Goal: Task Accomplishment & Management: Use online tool/utility

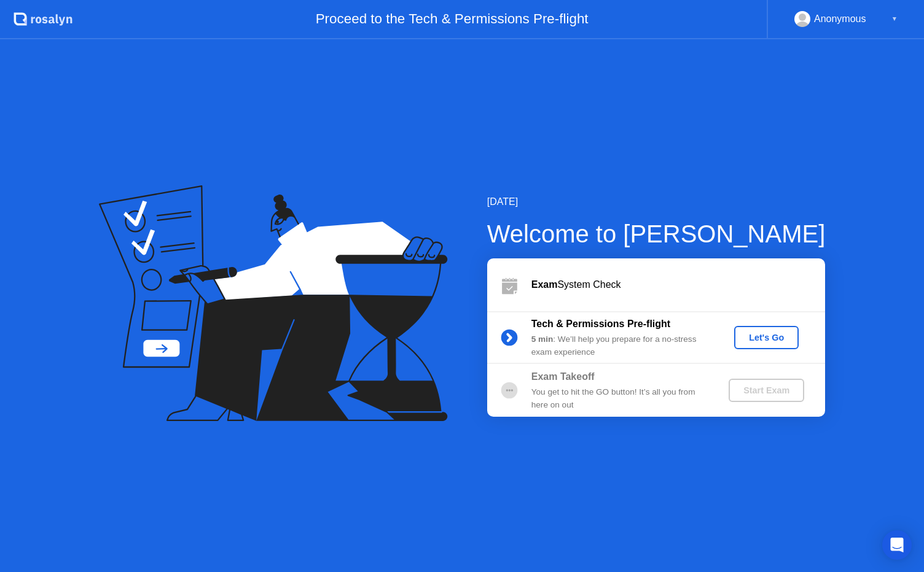
click at [746, 346] on button "Let's Go" at bounding box center [766, 337] width 64 height 23
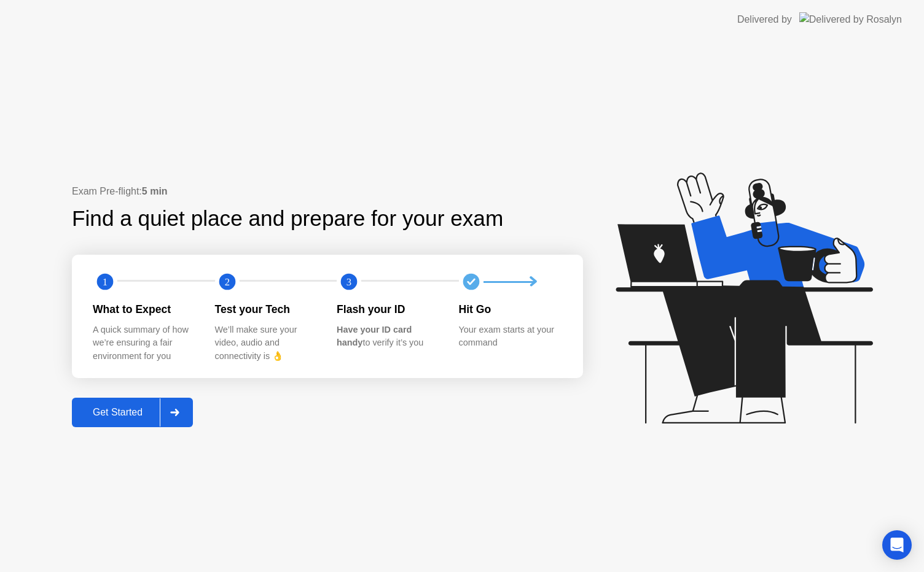
click at [119, 415] on div "Get Started" at bounding box center [118, 412] width 84 height 11
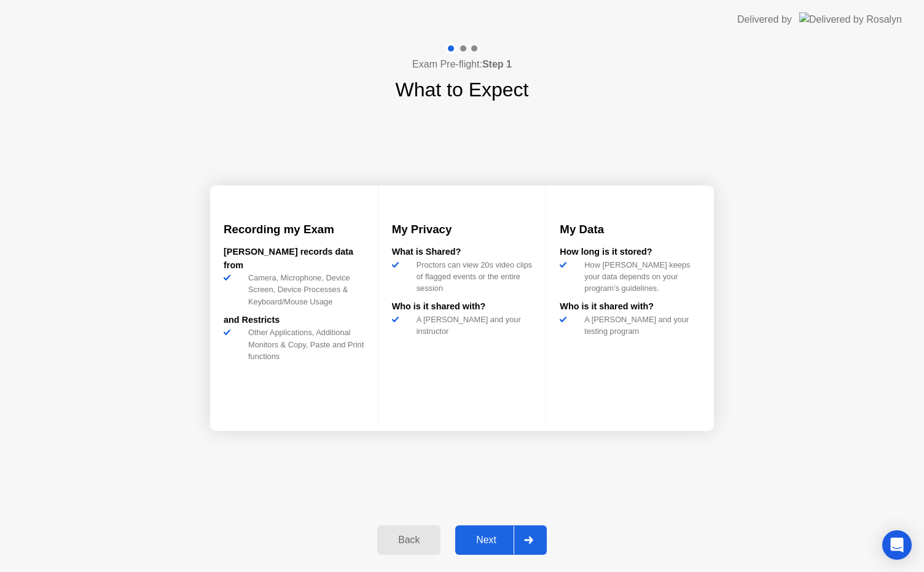
click at [462, 521] on div "Back Next" at bounding box center [462, 540] width 184 height 56
click at [485, 540] on div "Next" at bounding box center [486, 540] width 55 height 11
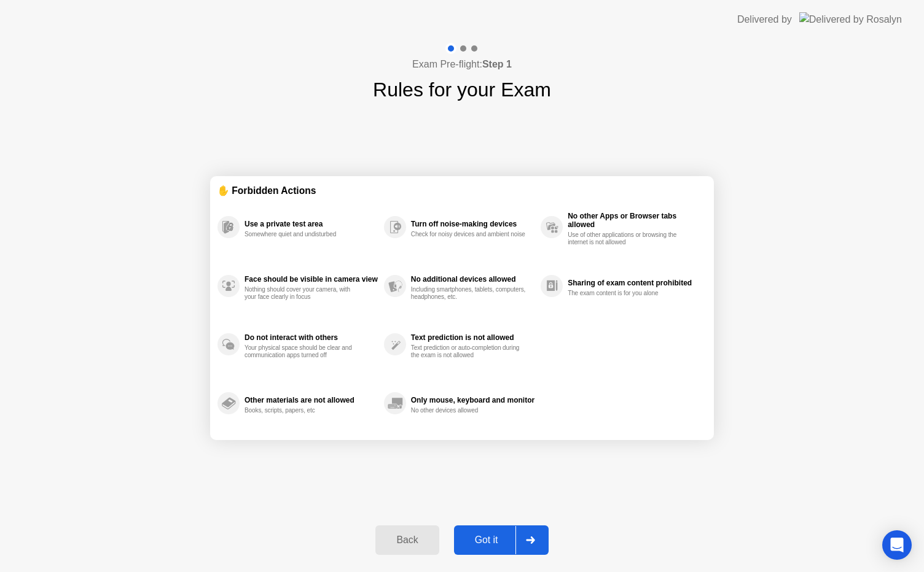
click at [485, 540] on div "Got it" at bounding box center [487, 540] width 58 height 11
select select "Available cameras"
select select "Available speakers"
select select "Available microphones"
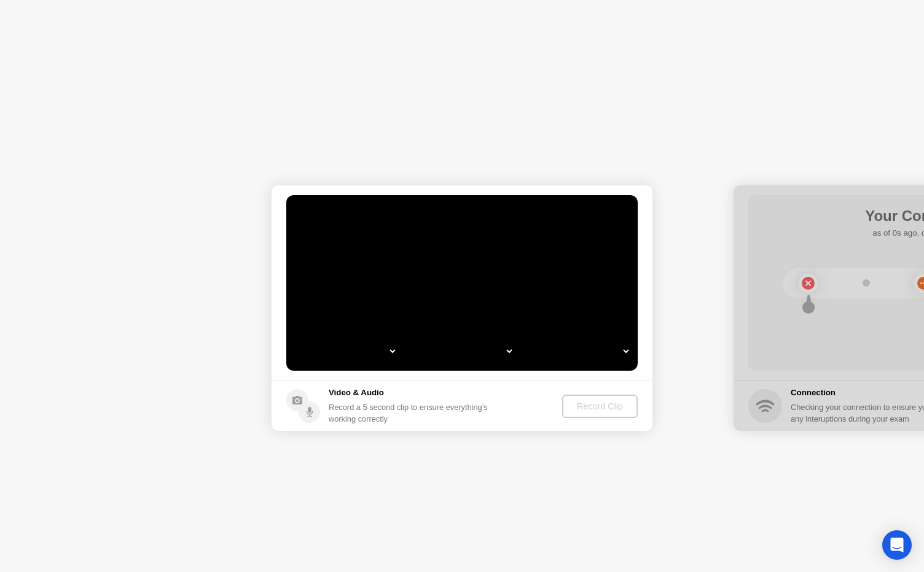
select select "*"
select select "**********"
select select "*******"
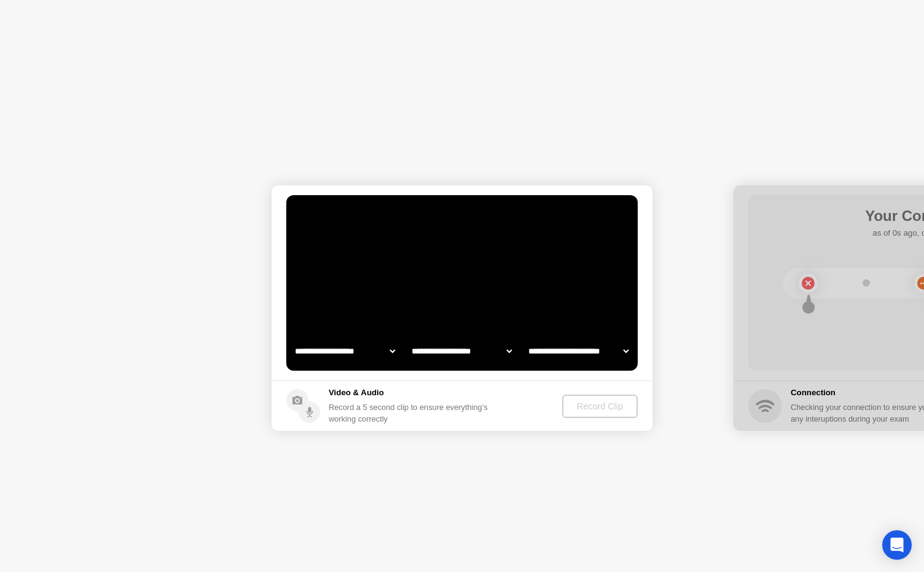
select select "*******"
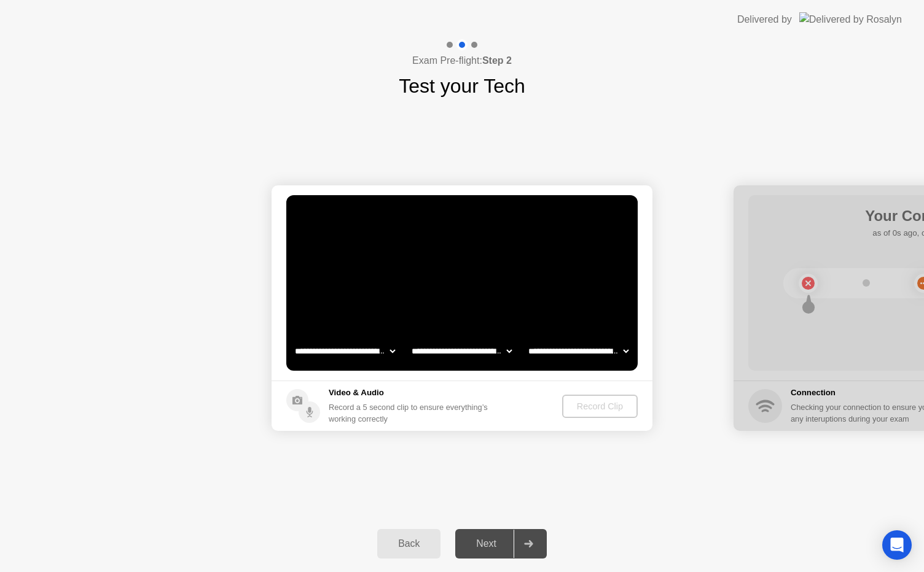
click at [381, 352] on select "**********" at bounding box center [344, 351] width 105 height 25
click at [292, 339] on select "**********" at bounding box center [344, 351] width 105 height 25
click at [596, 402] on div "Record Clip" at bounding box center [600, 407] width 66 height 10
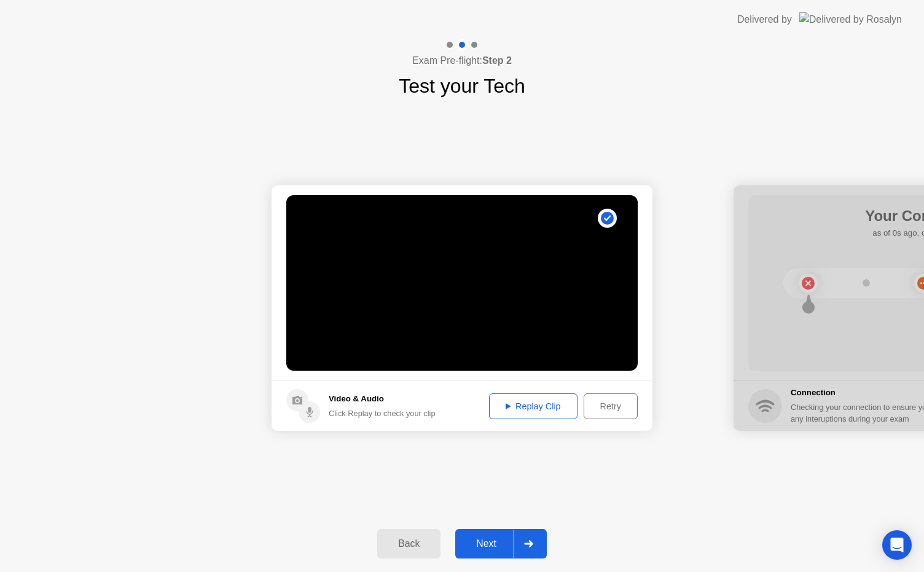
click at [540, 402] on div "Replay Clip" at bounding box center [533, 407] width 80 height 10
click at [479, 549] on div "Next" at bounding box center [486, 544] width 55 height 11
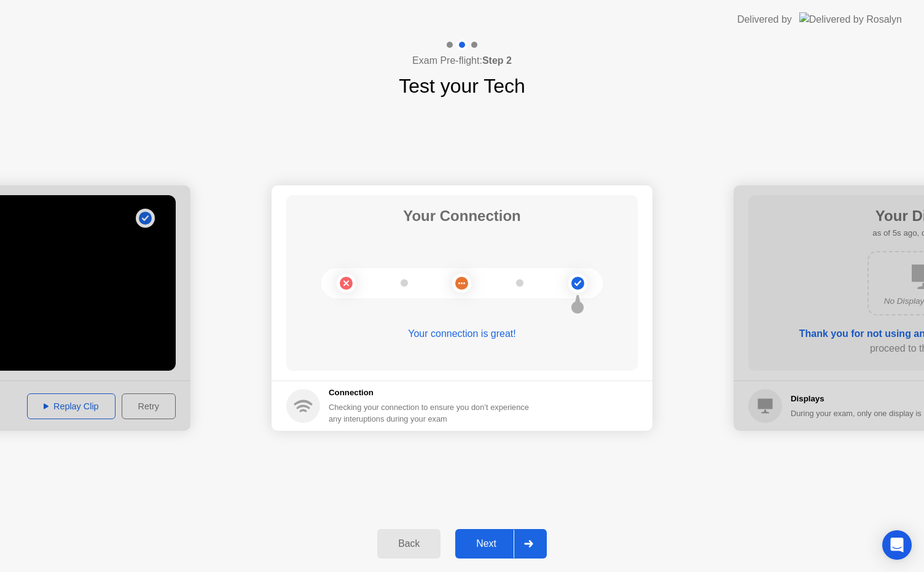
click at [485, 540] on div "Next" at bounding box center [486, 544] width 55 height 11
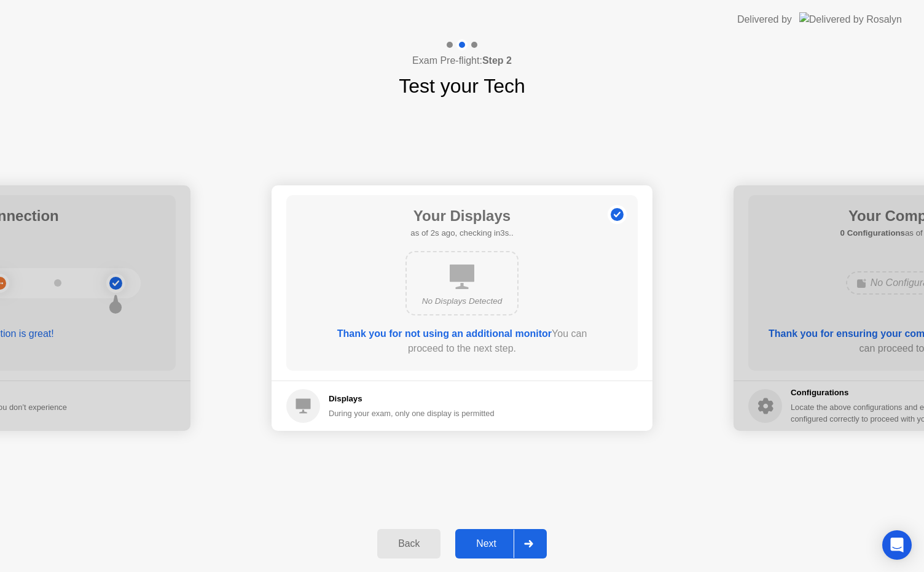
click at [485, 540] on div "Next" at bounding box center [486, 544] width 55 height 11
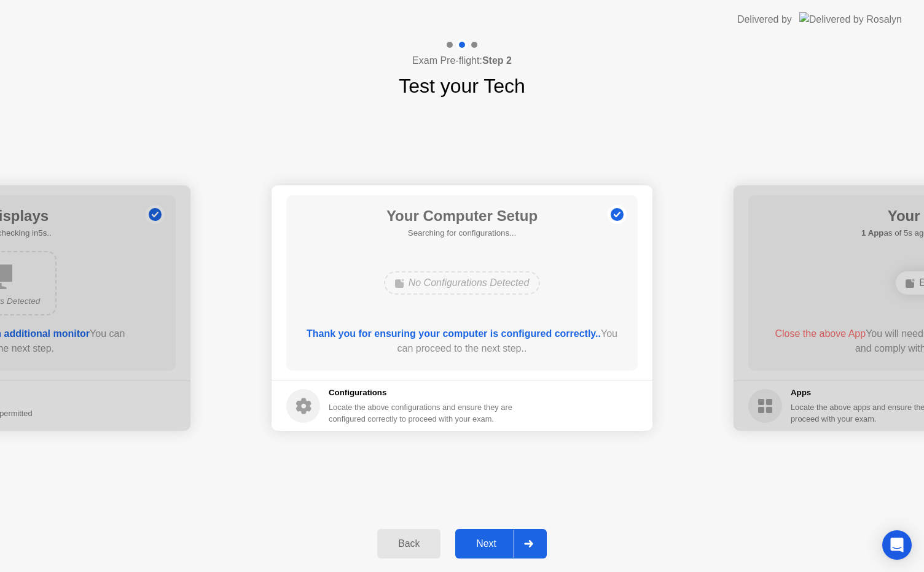
click at [489, 539] on div "Next" at bounding box center [486, 544] width 55 height 11
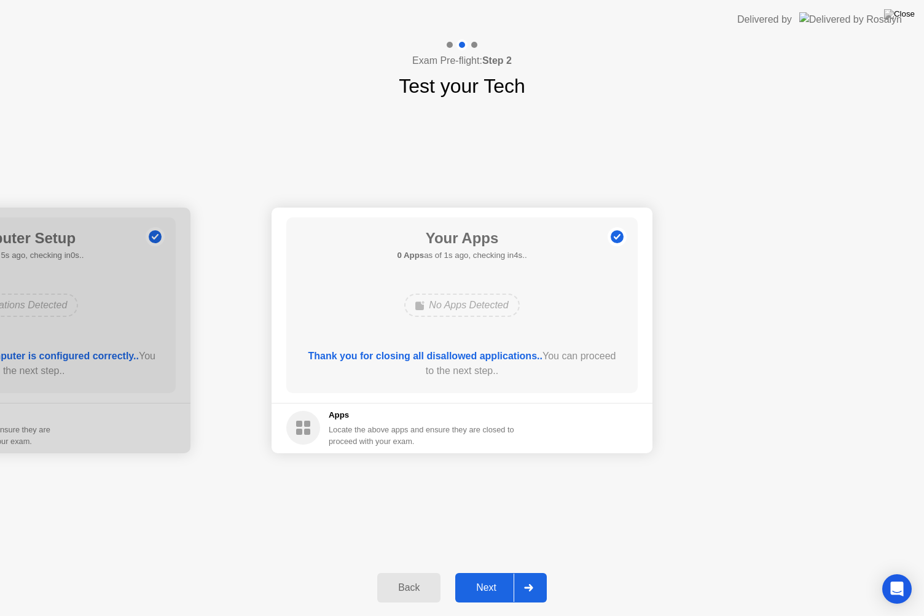
click at [469, 572] on div "Next" at bounding box center [486, 587] width 55 height 11
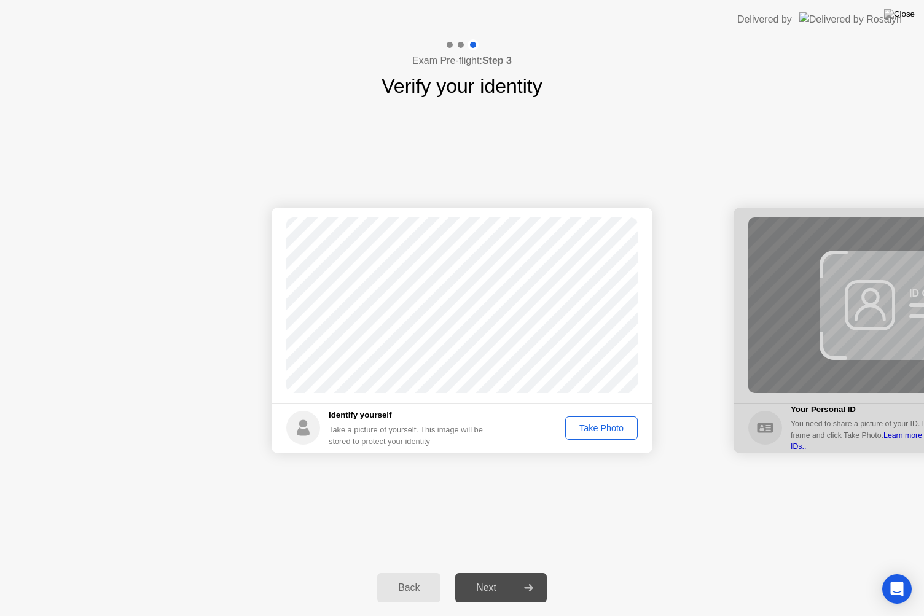
click at [607, 427] on div "Take Photo" at bounding box center [601, 428] width 64 height 10
click at [486, 572] on div "Next" at bounding box center [486, 587] width 55 height 11
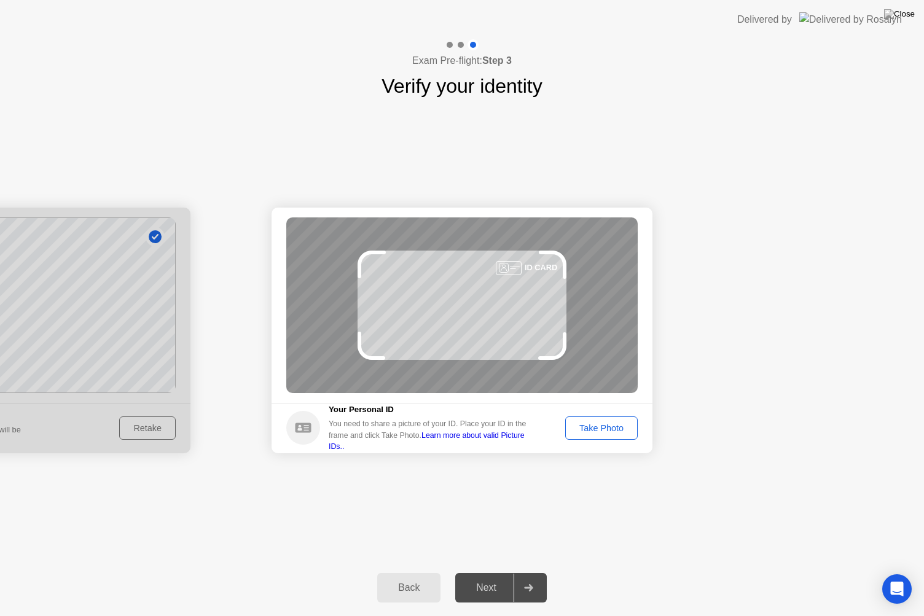
click at [604, 418] on button "Take Photo" at bounding box center [601, 427] width 72 height 23
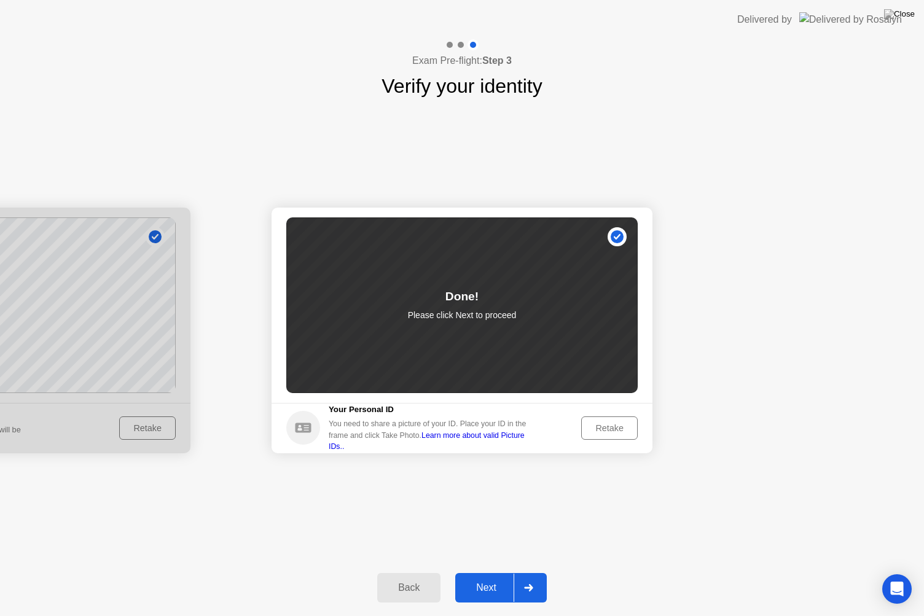
click at [493, 572] on div "Next" at bounding box center [486, 587] width 55 height 11
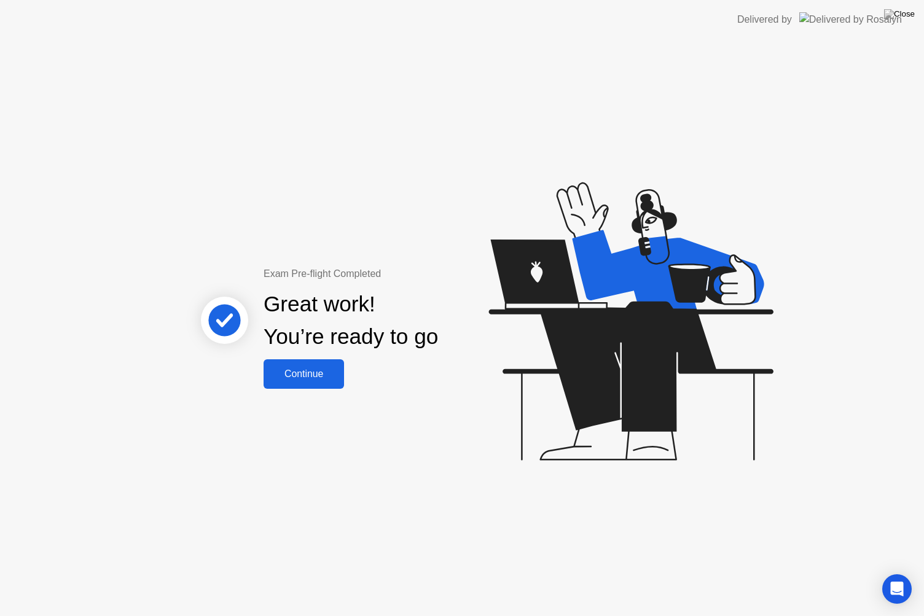
click at [325, 376] on div "Continue" at bounding box center [303, 373] width 73 height 11
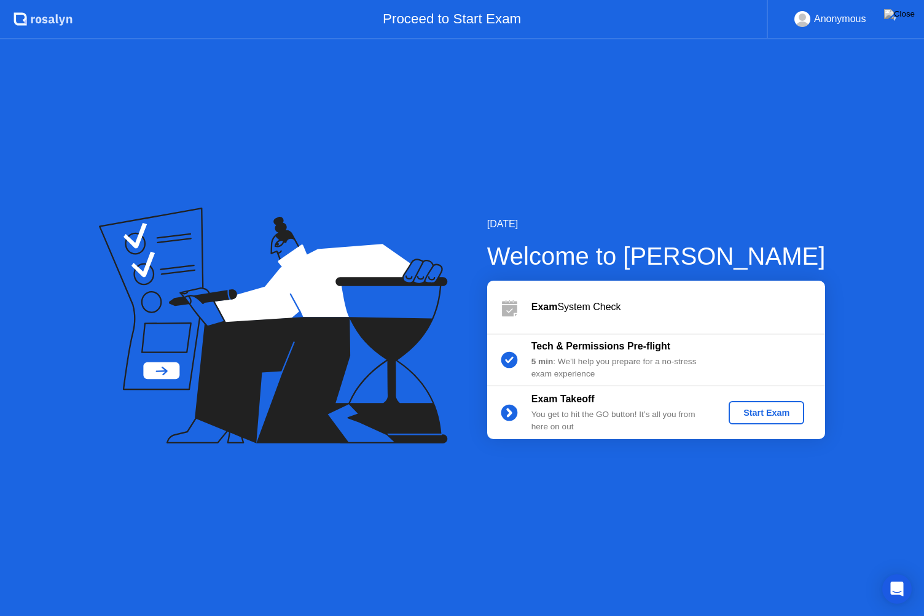
click at [739, 402] on button "Start Exam" at bounding box center [766, 412] width 76 height 23
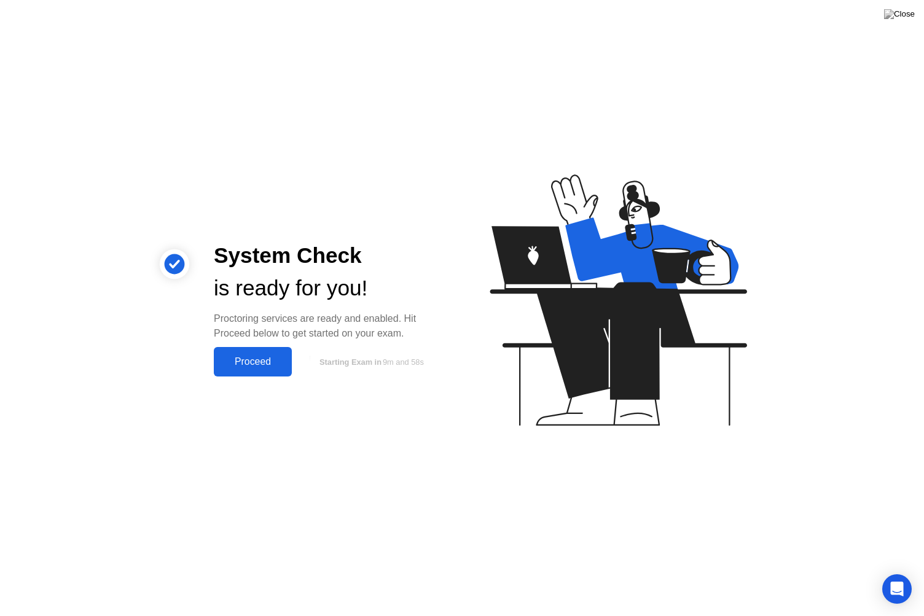
click at [272, 359] on div "Proceed" at bounding box center [252, 361] width 71 height 11
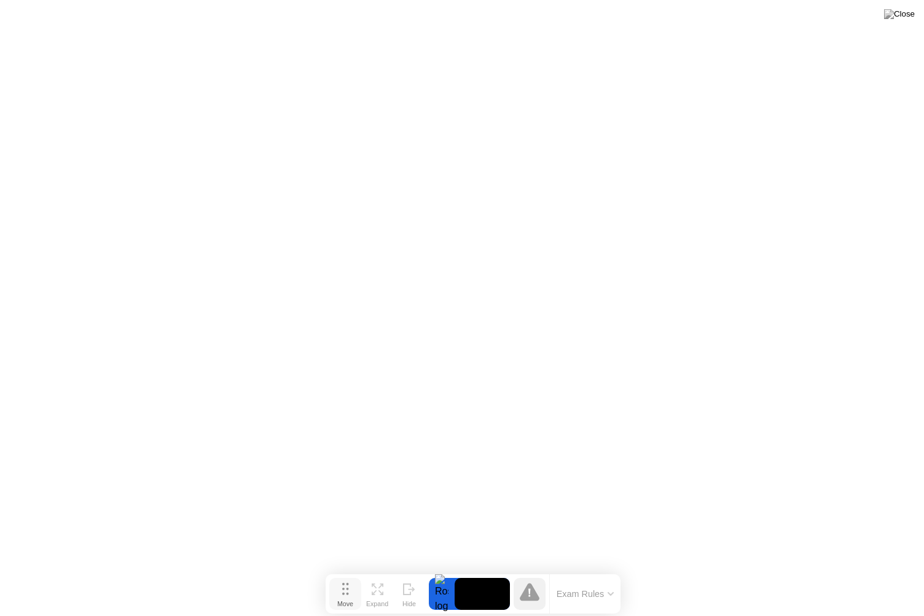
drag, startPoint x: 340, startPoint y: 594, endPoint x: 351, endPoint y: 591, distance: 11.3
click at [351, 572] on button "Move" at bounding box center [345, 594] width 32 height 32
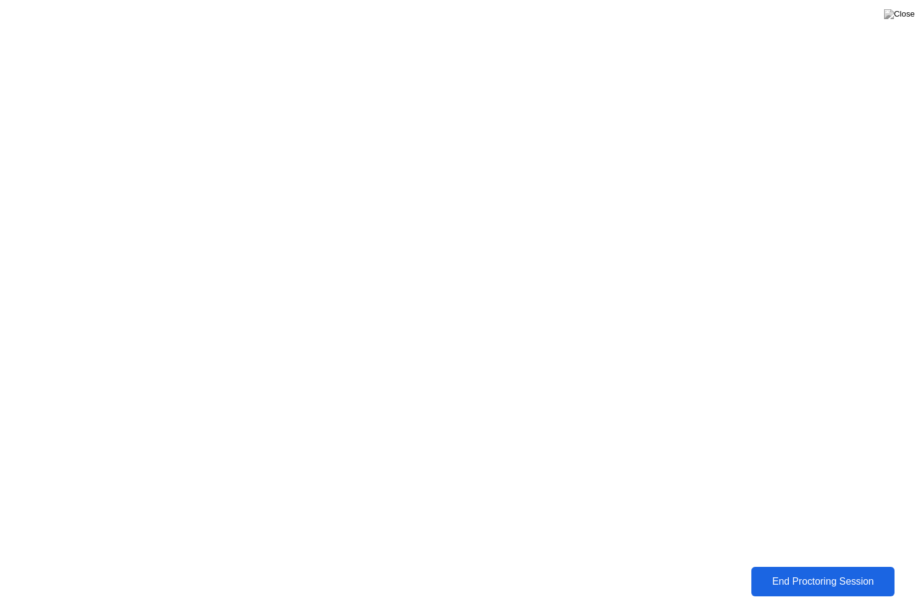
click at [757, 572] on div "End Proctoring Session" at bounding box center [822, 581] width 146 height 12
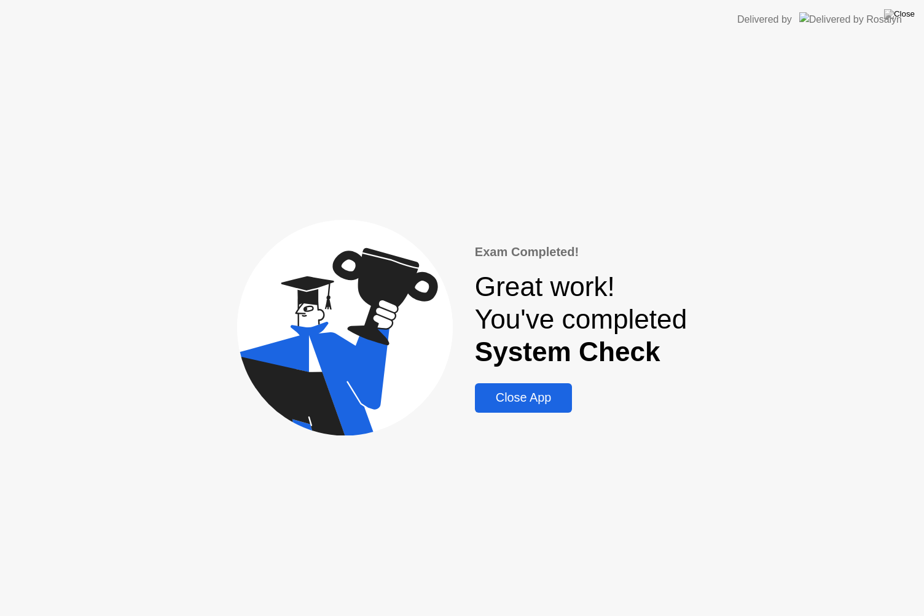
click at [518, 399] on div "Close App" at bounding box center [523, 398] width 90 height 14
